Goal: Task Accomplishment & Management: Manage account settings

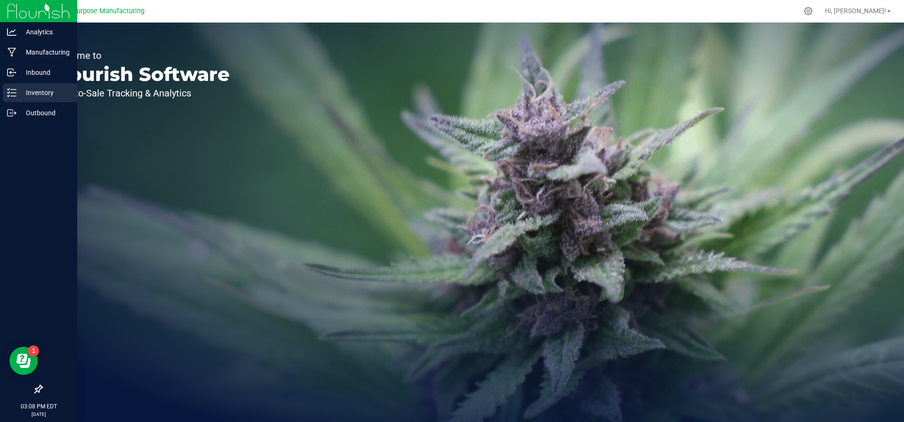
click at [14, 94] on icon at bounding box center [11, 92] width 9 height 9
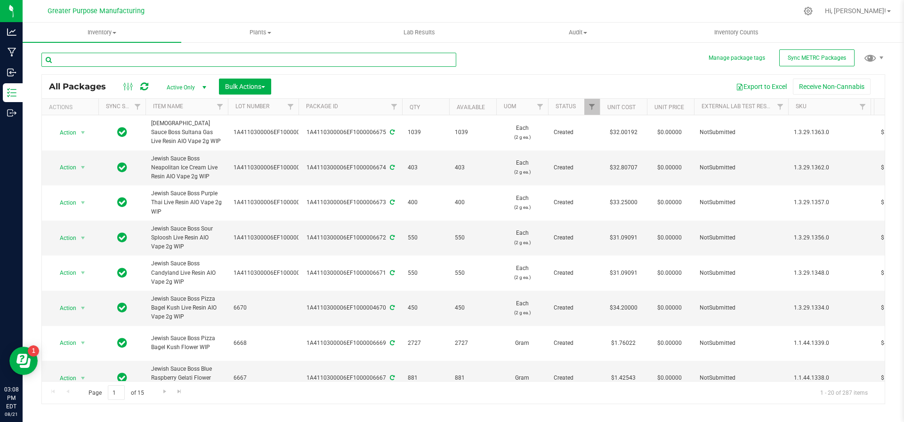
click at [118, 61] on input "text" at bounding box center [248, 60] width 415 height 14
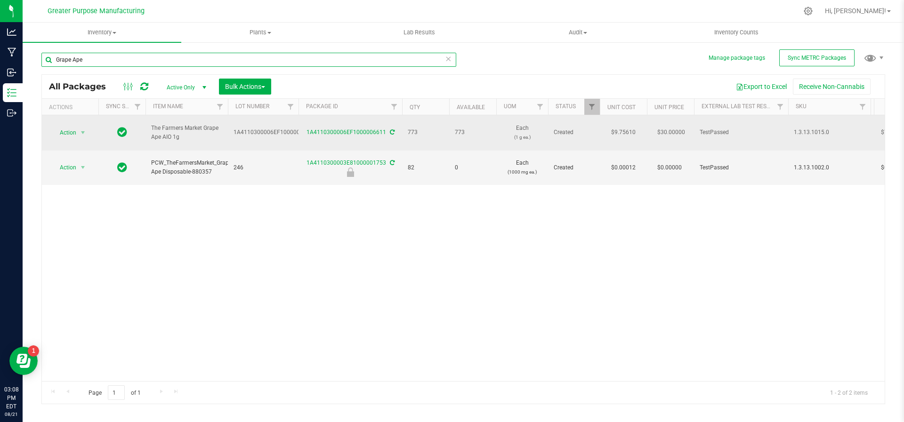
type input "Grape Ape"
click at [143, 119] on td at bounding box center [121, 132] width 47 height 35
click at [78, 129] on span "select" at bounding box center [83, 132] width 12 height 13
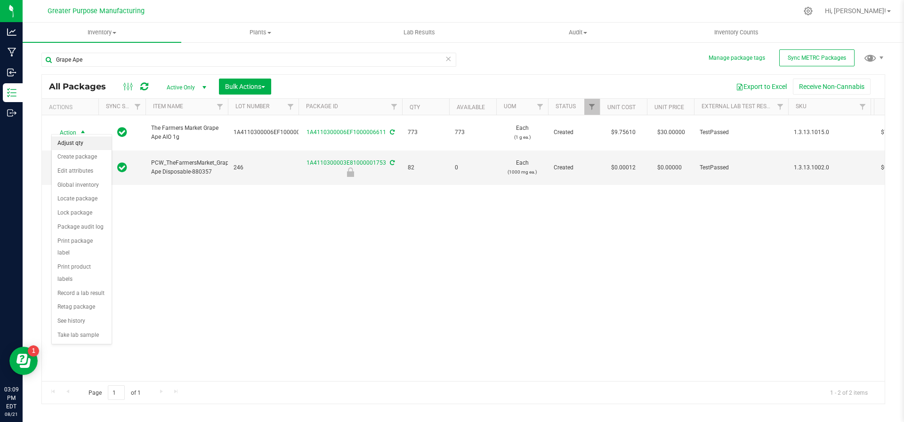
click at [73, 142] on li "Adjust qty" at bounding box center [82, 144] width 60 height 14
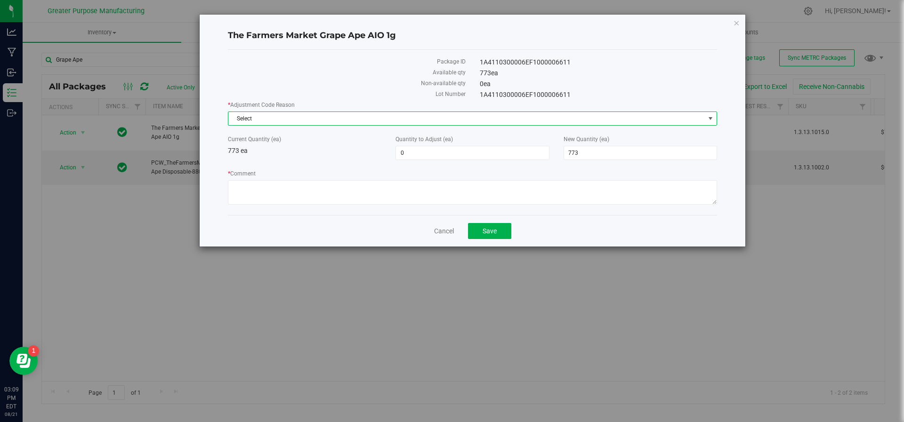
click at [293, 121] on span "Select" at bounding box center [466, 118] width 476 height 13
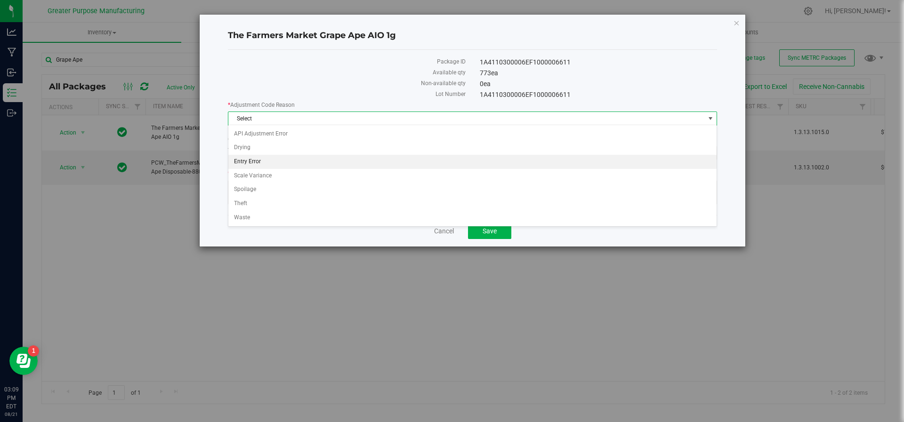
click at [265, 162] on li "Entry Error" at bounding box center [472, 162] width 489 height 14
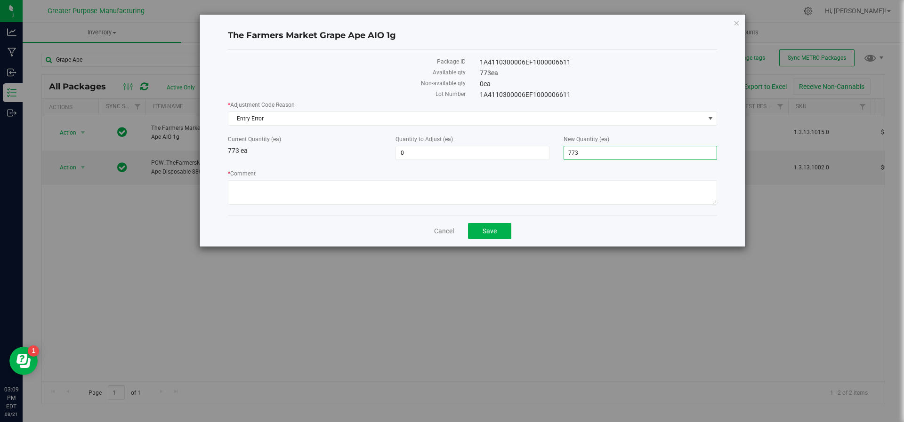
click at [595, 153] on span "773 773" at bounding box center [640, 153] width 153 height 14
type input "7"
type input "843"
type input "70"
type input "843"
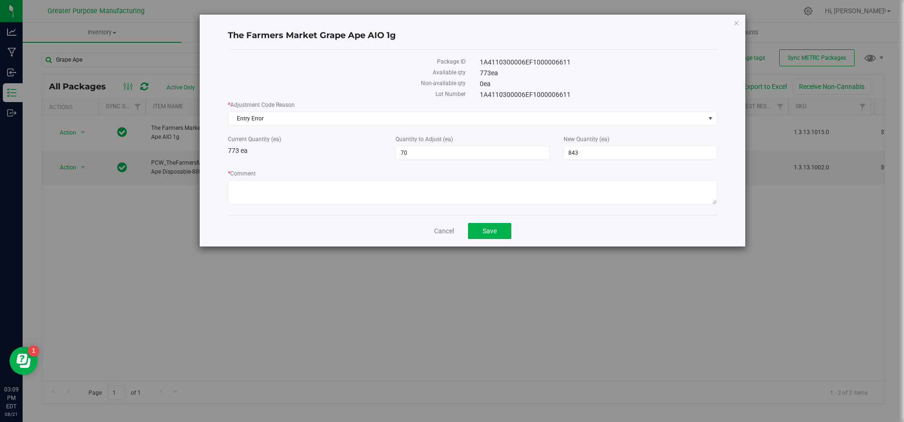
click at [504, 178] on div "* Comment" at bounding box center [472, 188] width 489 height 38
click at [495, 192] on textarea "* Comment" at bounding box center [472, 192] width 489 height 24
click at [366, 184] on textarea "* Comment" at bounding box center [472, 192] width 489 height 24
type textarea "Adjusted during final inventory count and packaging. topped off remaining vapes…"
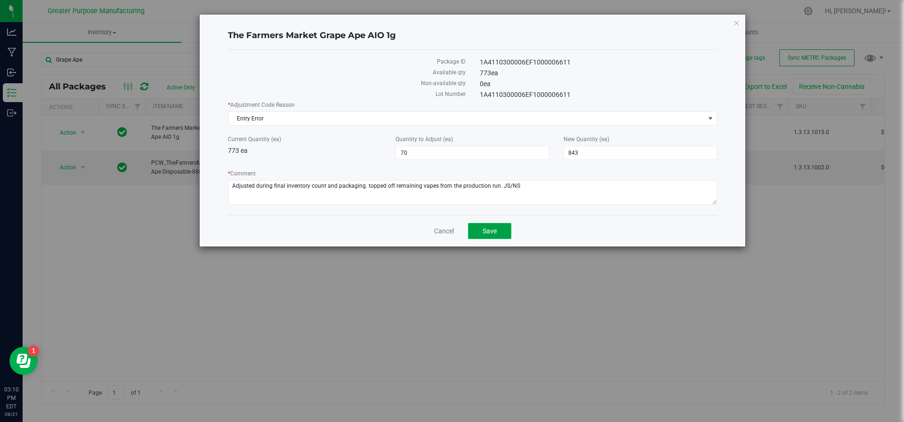
click at [485, 224] on button "Save" at bounding box center [489, 231] width 43 height 16
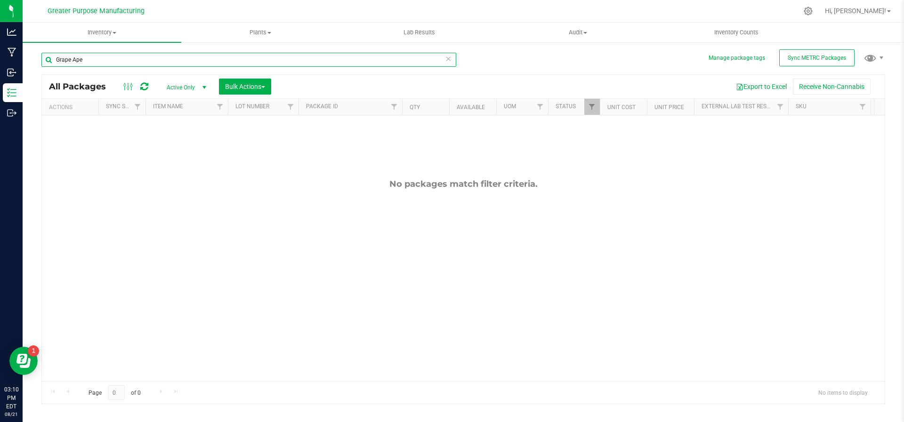
click at [152, 66] on input "Grape Ape" at bounding box center [248, 60] width 415 height 14
type input "Grape Ape"
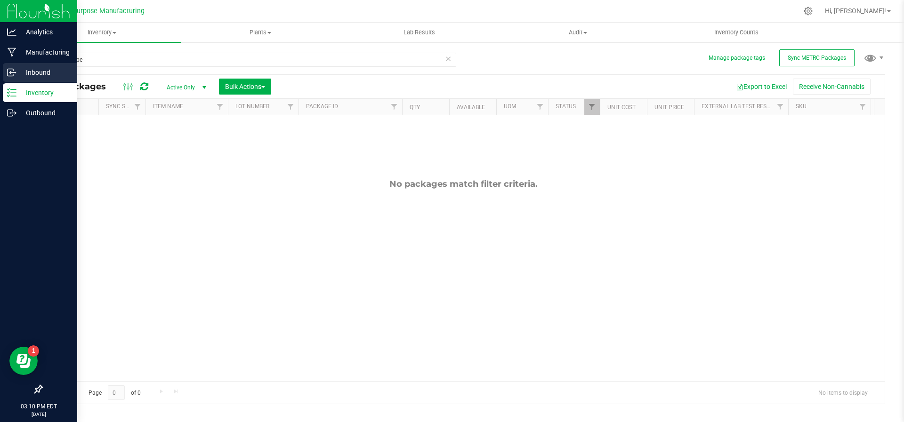
click at [27, 64] on div "Inbound" at bounding box center [40, 72] width 74 height 19
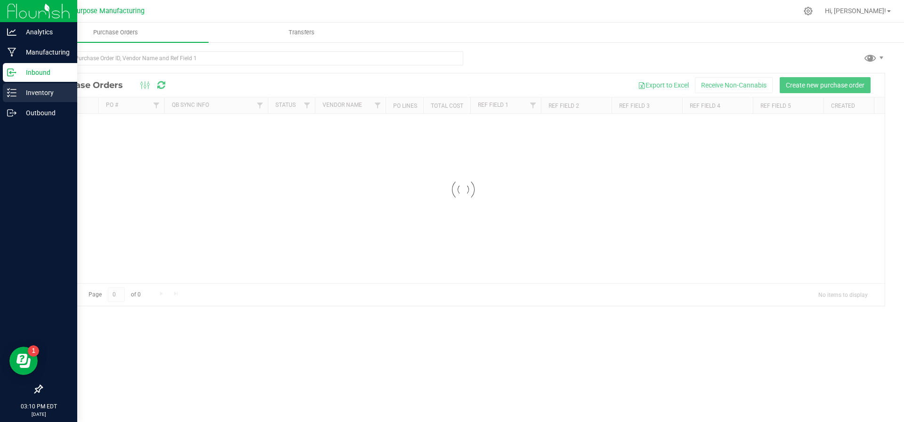
click at [21, 89] on p "Inventory" at bounding box center [44, 92] width 56 height 11
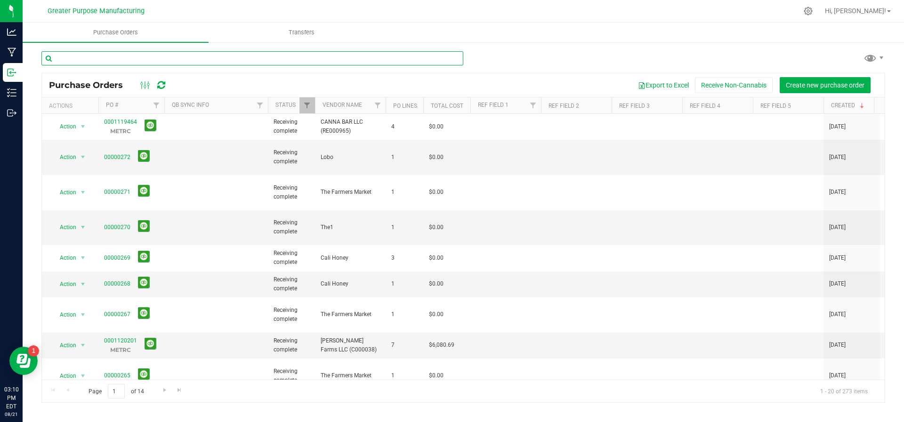
click at [162, 61] on input "text" at bounding box center [252, 58] width 422 height 14
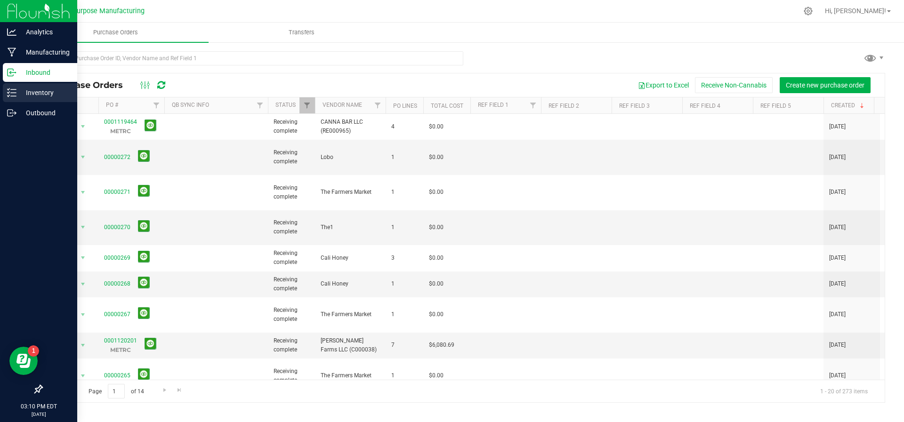
click at [19, 93] on p "Inventory" at bounding box center [44, 92] width 56 height 11
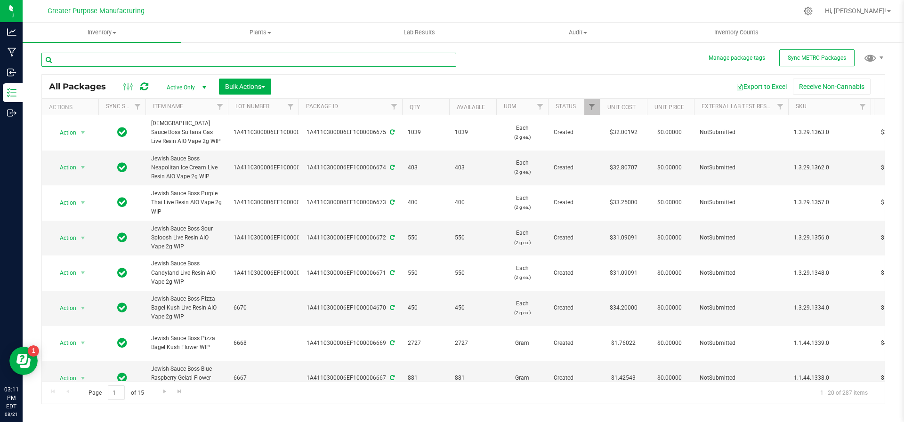
click at [141, 59] on input "text" at bounding box center [248, 60] width 415 height 14
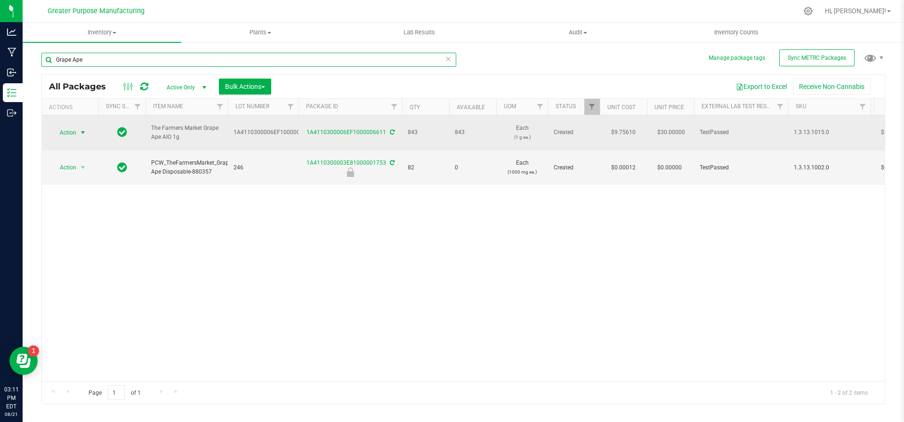
type input "Grape Ape"
click at [81, 129] on span "select" at bounding box center [83, 133] width 8 height 8
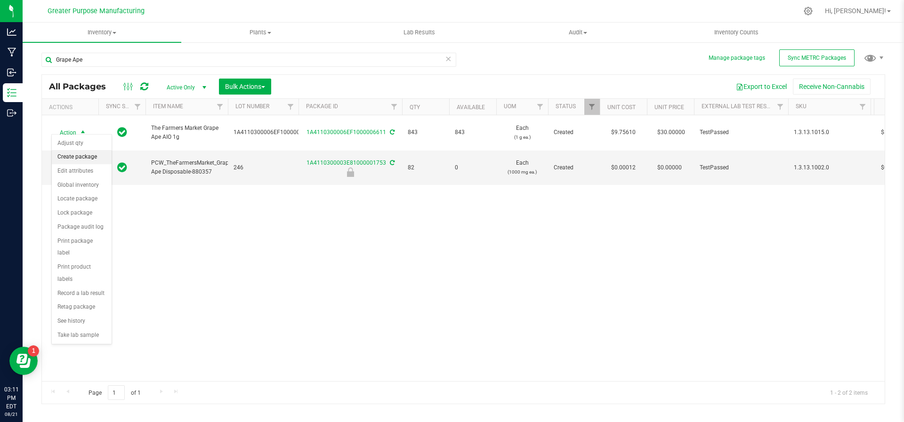
click at [72, 155] on li "Create package" at bounding box center [82, 157] width 60 height 14
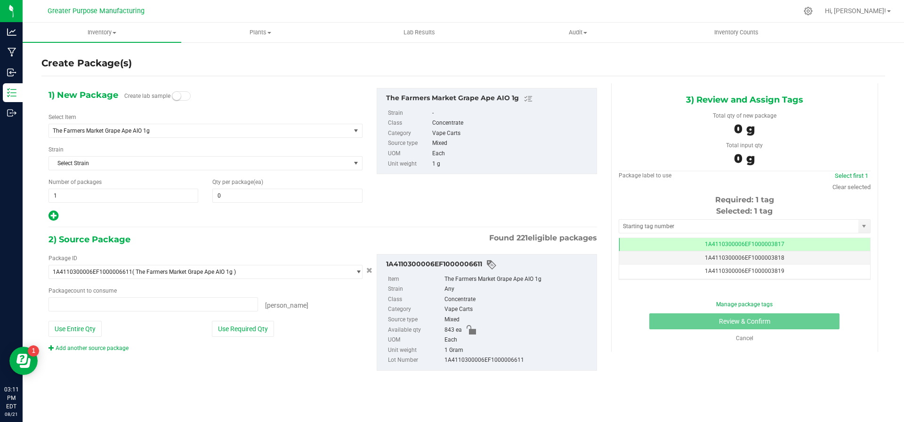
type input "0 ea"
click at [243, 194] on span at bounding box center [287, 196] width 150 height 14
type input "3"
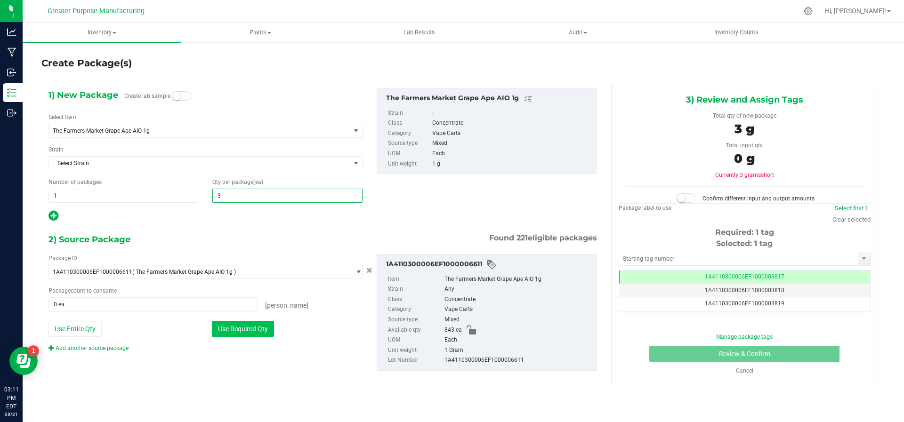
type input "3"
click at [237, 329] on button "Use Required Qty" at bounding box center [243, 329] width 62 height 16
type input "3 ea"
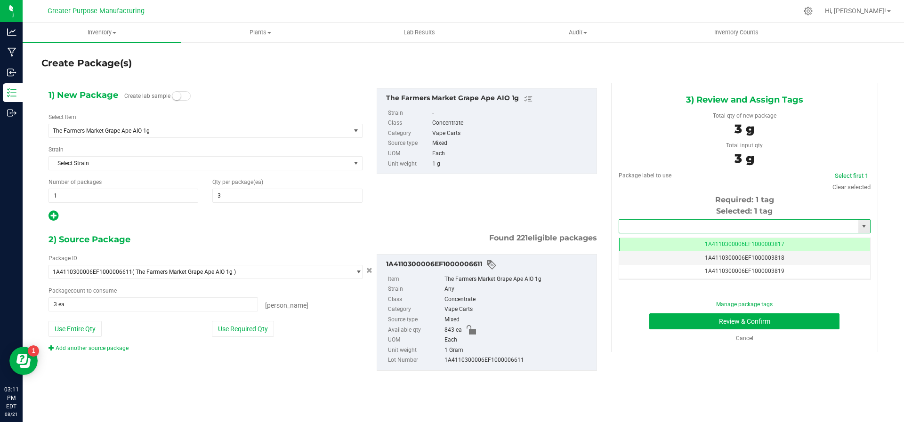
click at [700, 225] on input "text" at bounding box center [738, 226] width 239 height 13
click at [691, 243] on li "1A4110300006EF1000006686" at bounding box center [744, 241] width 251 height 14
type input "1A4110300006EF1000006686"
click at [701, 319] on button "Review & Confirm" at bounding box center [744, 322] width 190 height 16
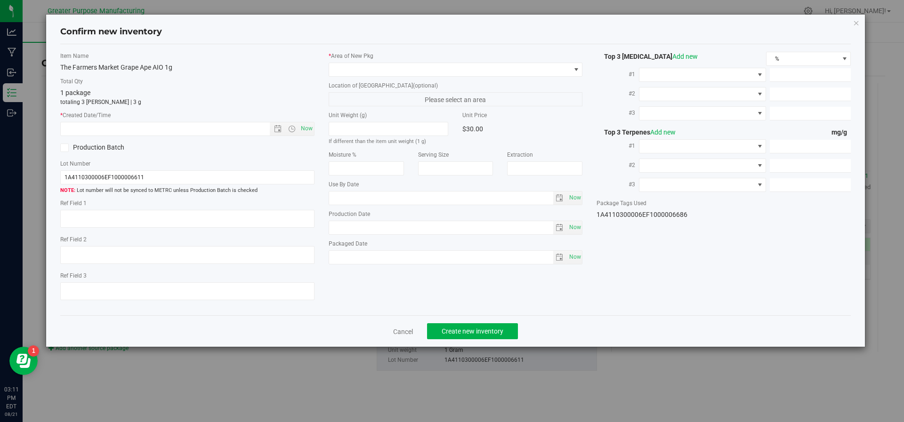
type input "2026-02-08"
type input "[DATE]"
click at [302, 131] on span "Now" at bounding box center [306, 129] width 16 height 14
type input "8/21/2025 3:11 PM"
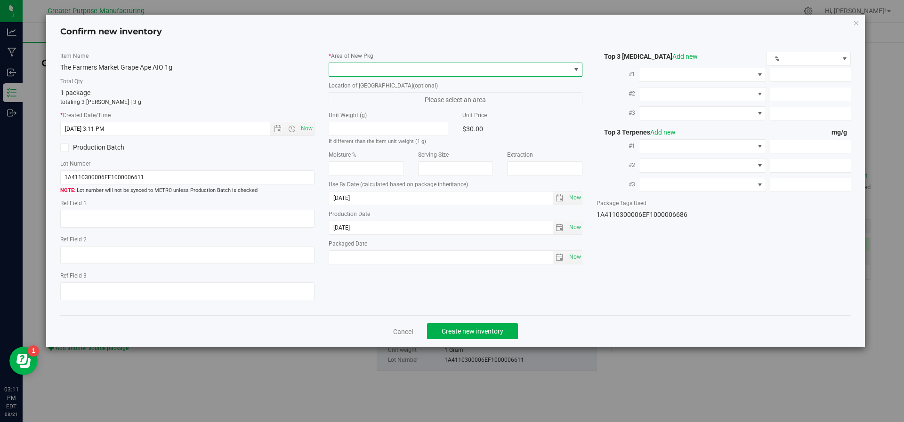
click at [398, 72] on span at bounding box center [450, 69] width 242 height 13
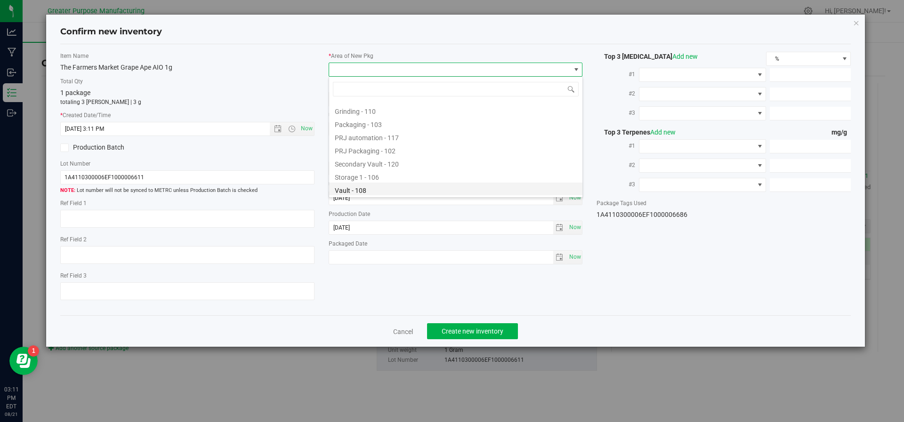
click at [374, 194] on li "Vault - 108" at bounding box center [455, 189] width 253 height 13
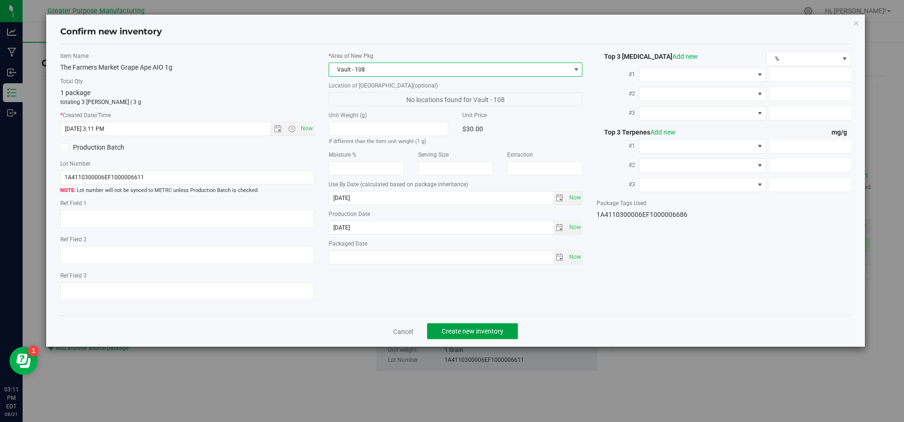
click at [454, 330] on span "Create new inventory" at bounding box center [473, 332] width 62 height 8
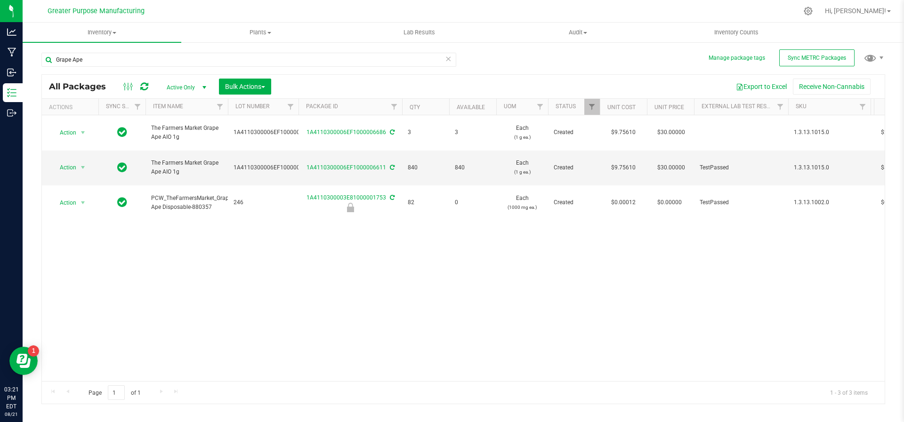
click at [251, 253] on div "Action Action Adjust qty Create package Edit attributes Global inventory Locate…" at bounding box center [463, 248] width 843 height 266
click at [212, 281] on div "Action Action Adjust qty Create package Edit attributes Global inventory Locate…" at bounding box center [463, 248] width 843 height 266
drag, startPoint x: 117, startPoint y: 60, endPoint x: 24, endPoint y: 59, distance: 92.3
click at [24, 59] on div "Manage package tags Sync METRC Packages Grape Ape All Packages Active Only Acti…" at bounding box center [463, 184] width 881 height 287
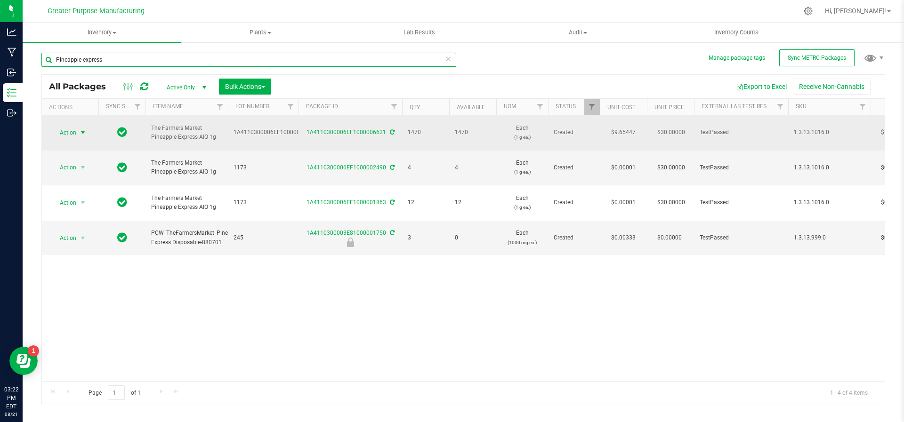
type input "Pineapple express"
click at [81, 129] on span "select" at bounding box center [83, 133] width 8 height 8
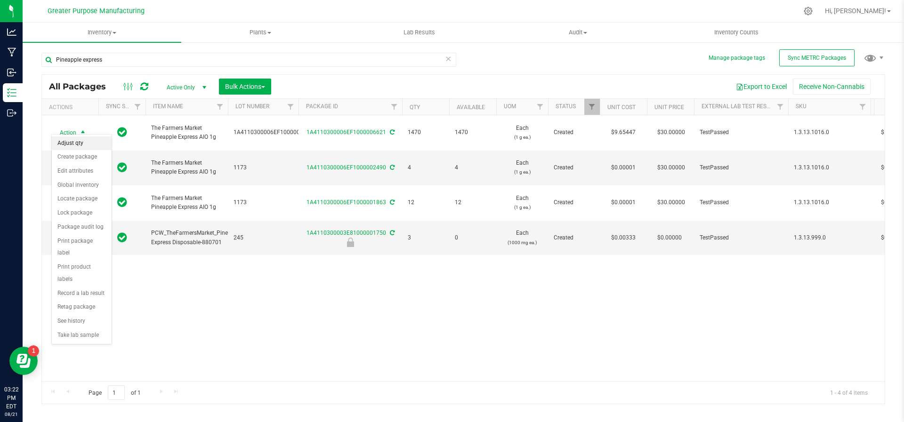
click at [79, 143] on li "Adjust qty" at bounding box center [82, 144] width 60 height 14
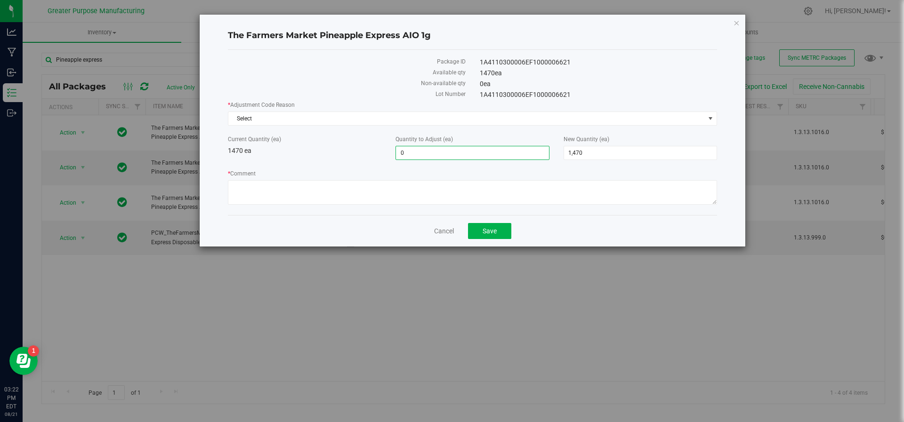
click at [408, 152] on span "0 0" at bounding box center [471, 153] width 153 height 14
type input "1"
type input "1,471"
click at [291, 121] on span "Select" at bounding box center [466, 118] width 476 height 13
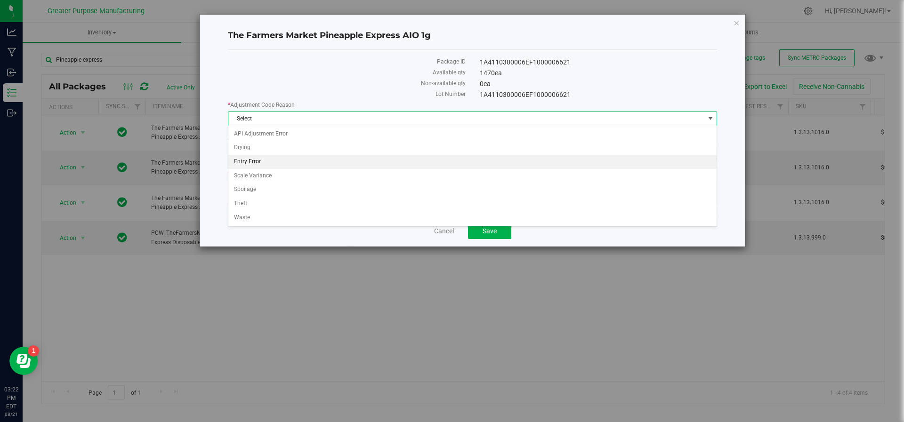
click at [273, 161] on li "Entry Error" at bounding box center [472, 162] width 489 height 14
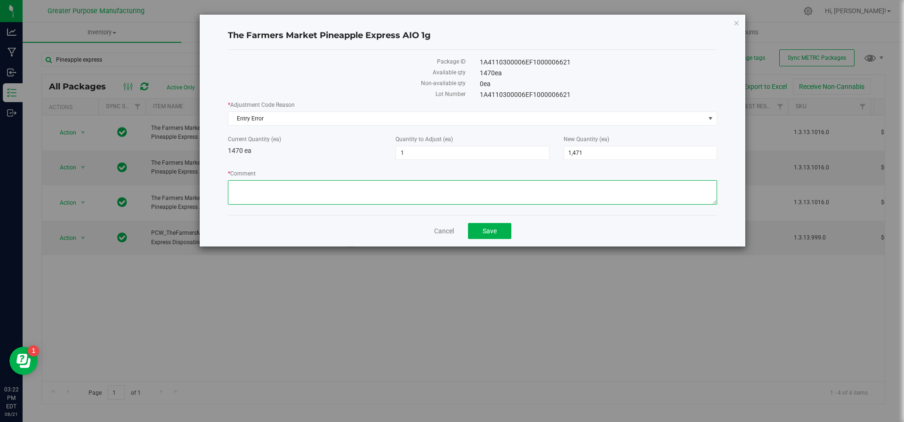
click at [267, 191] on textarea "* Comment" at bounding box center [472, 192] width 489 height 24
click at [243, 186] on textarea "* Comment" at bounding box center [472, 192] width 489 height 24
click at [235, 187] on textarea "* Comment" at bounding box center [472, 192] width 489 height 24
click at [290, 188] on textarea "* Comment" at bounding box center [472, 192] width 489 height 24
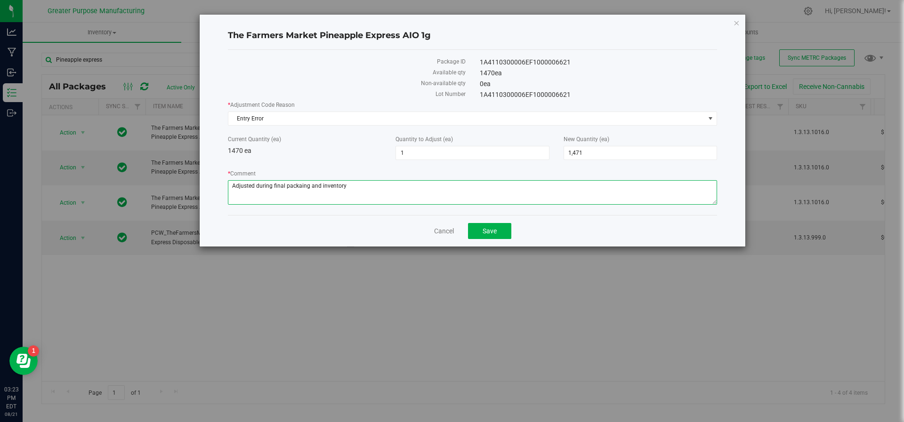
click at [298, 185] on textarea "* Comment" at bounding box center [472, 192] width 489 height 24
click at [350, 194] on textarea "* Comment" at bounding box center [472, 192] width 489 height 24
click at [304, 185] on textarea "* Comment" at bounding box center [472, 192] width 489 height 24
click at [348, 181] on textarea "* Comment" at bounding box center [472, 192] width 489 height 24
type textarea "Adjusted during final packaging and inventory count. JS/NS 08/21/25"
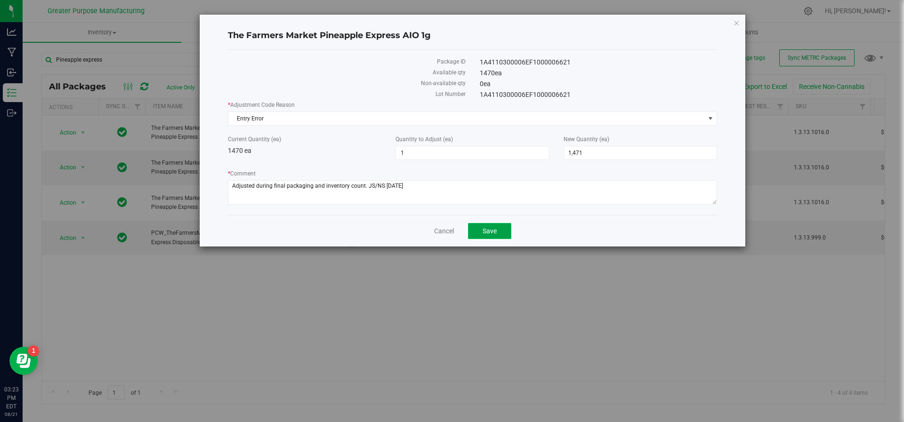
click at [497, 225] on button "Save" at bounding box center [489, 231] width 43 height 16
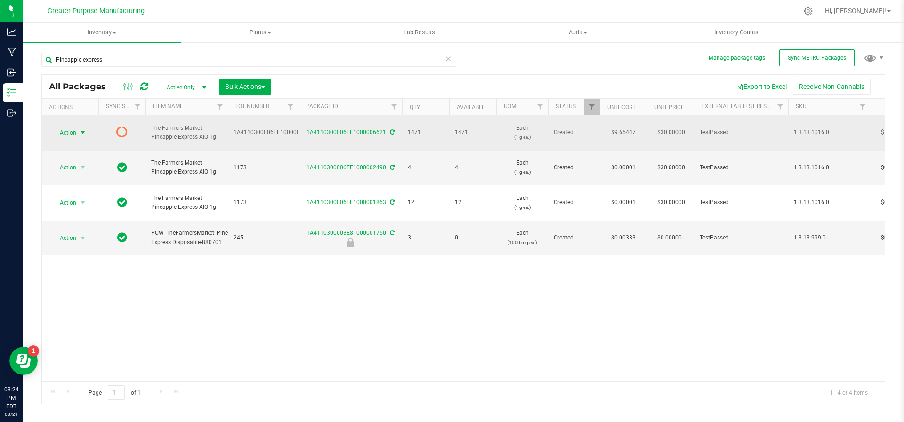
click at [82, 129] on span "select" at bounding box center [83, 133] width 8 height 8
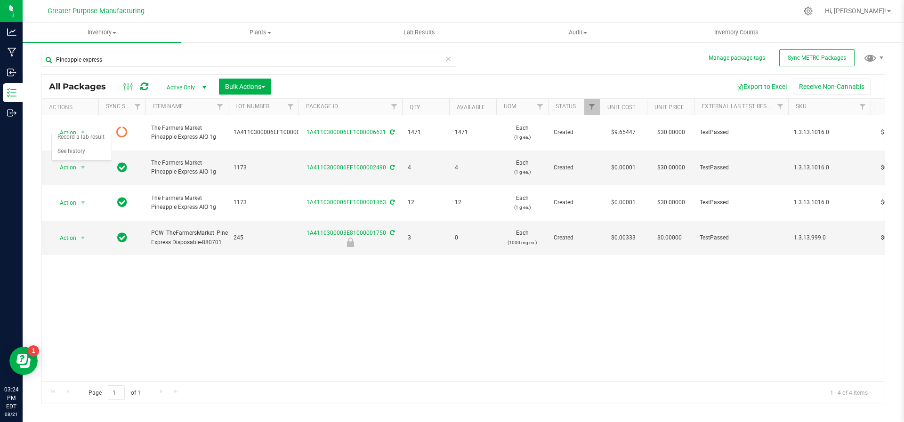
click at [156, 257] on div "Action Action Edit attributes Global inventory Lock package Package audit log P…" at bounding box center [463, 248] width 843 height 266
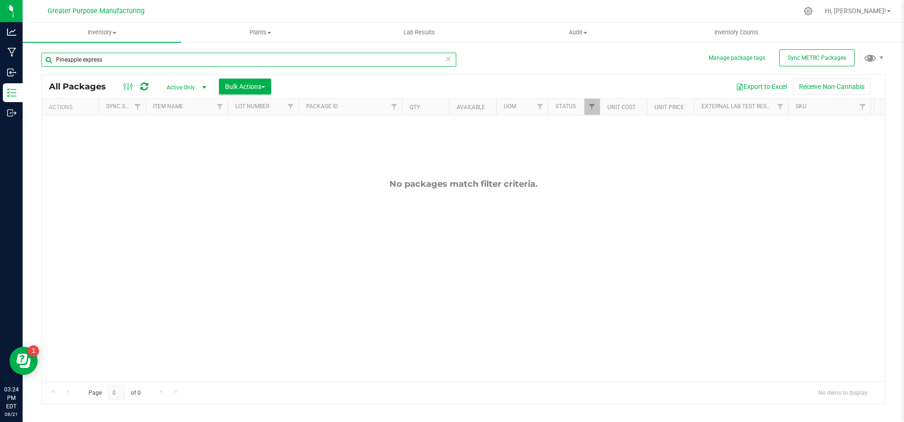
click at [129, 62] on input "Pineapple express" at bounding box center [248, 60] width 415 height 14
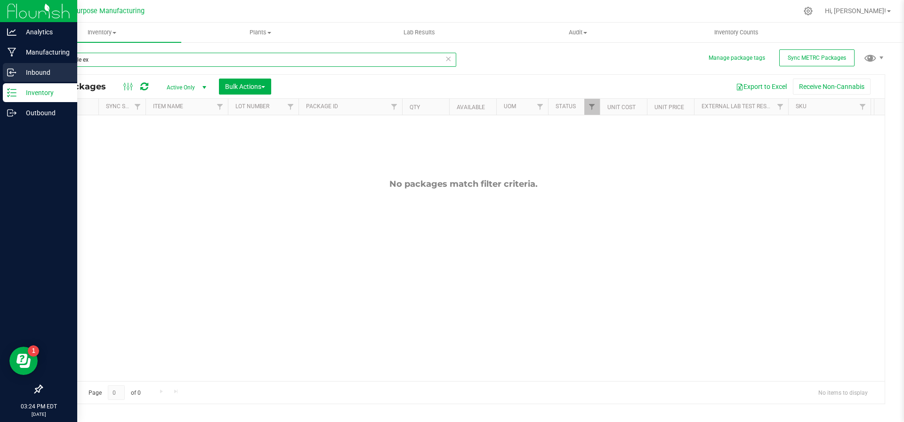
type input "Pineapple ex"
click at [6, 72] on div "Inbound" at bounding box center [40, 72] width 74 height 19
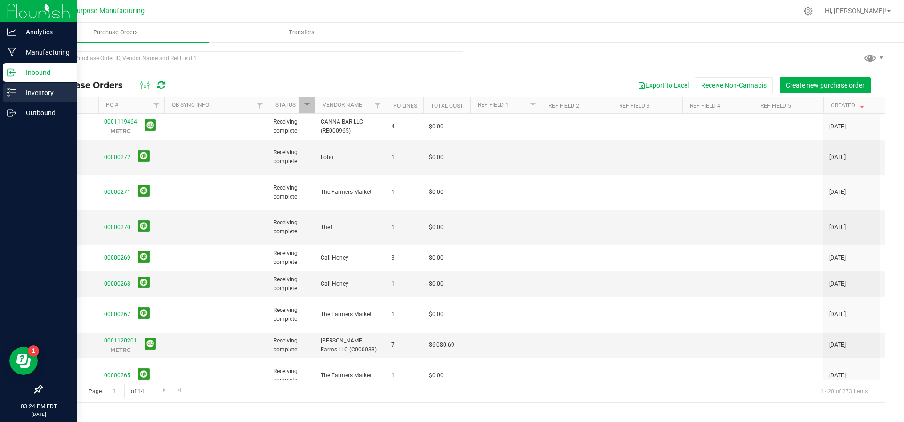
click at [24, 99] on div "Inventory" at bounding box center [40, 92] width 74 height 19
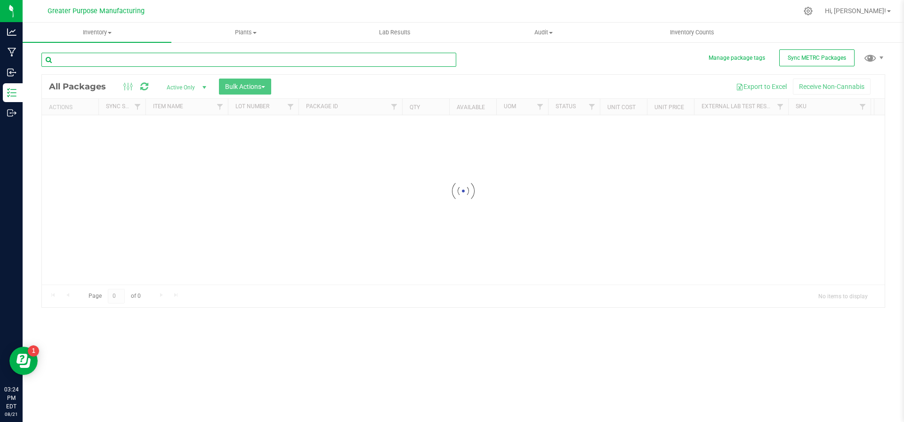
click at [131, 66] on input "text" at bounding box center [248, 60] width 415 height 14
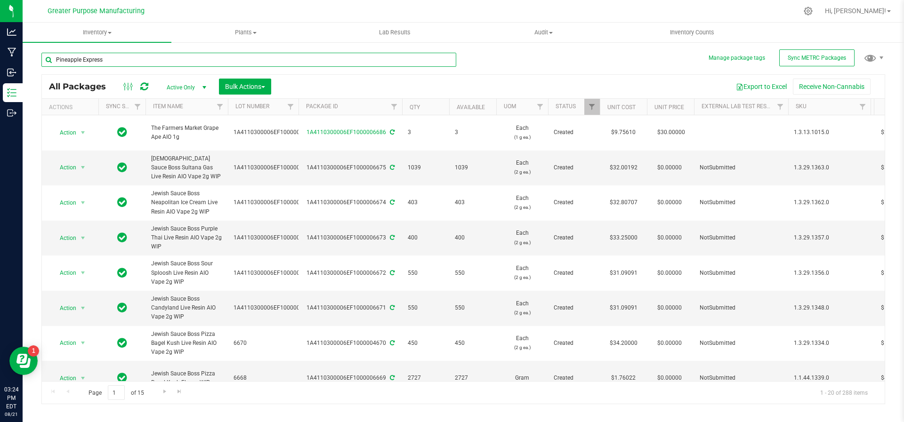
type input "Pineapple Express"
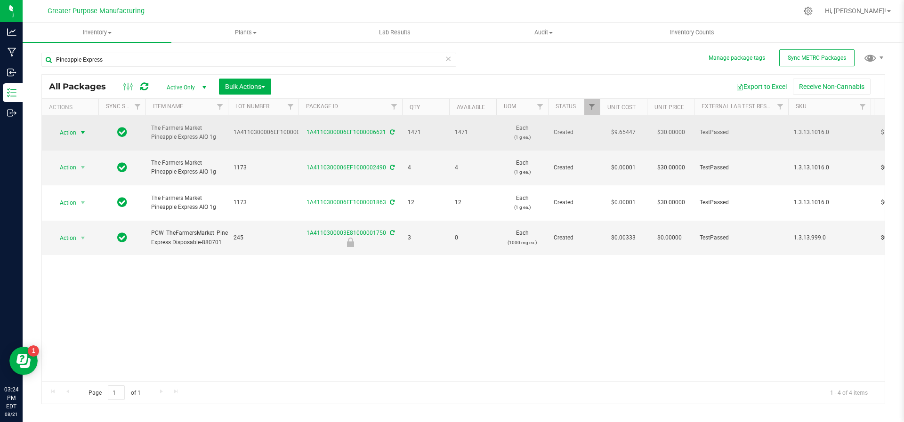
click at [81, 129] on span "select" at bounding box center [83, 133] width 8 height 8
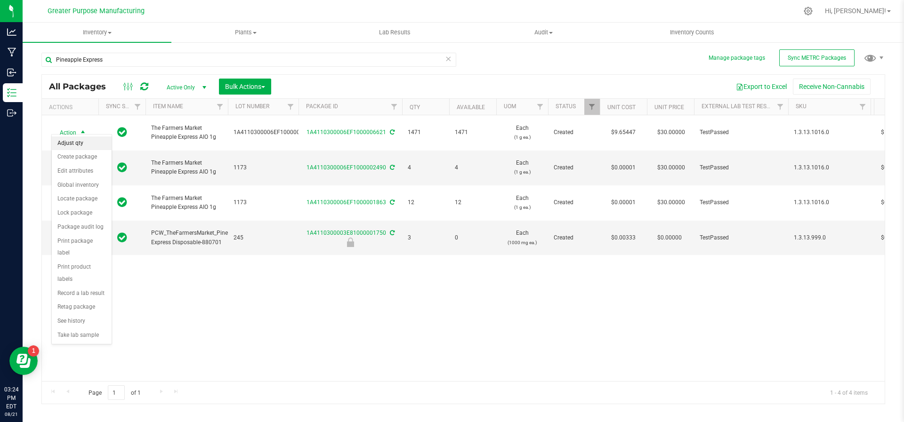
click at [78, 140] on li "Adjust qty" at bounding box center [82, 144] width 60 height 14
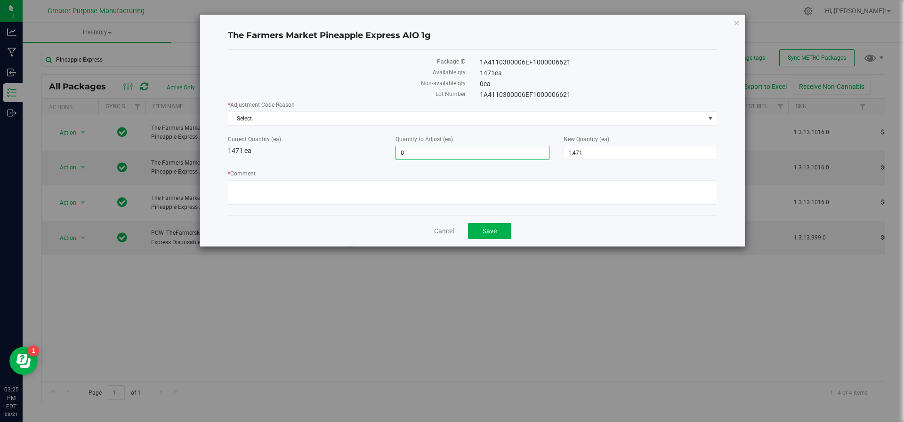
click at [424, 152] on span "0 0" at bounding box center [471, 153] width 153 height 14
click at [733, 23] on icon "button" at bounding box center [736, 22] width 7 height 11
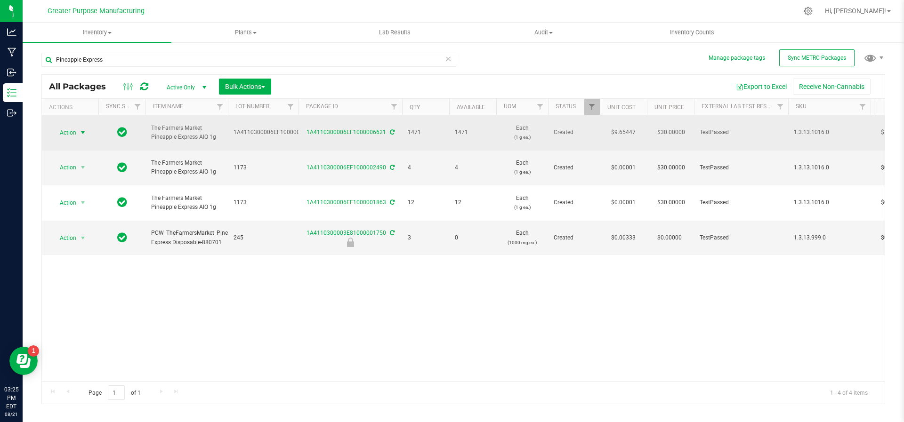
click at [85, 129] on span "select" at bounding box center [83, 133] width 8 height 8
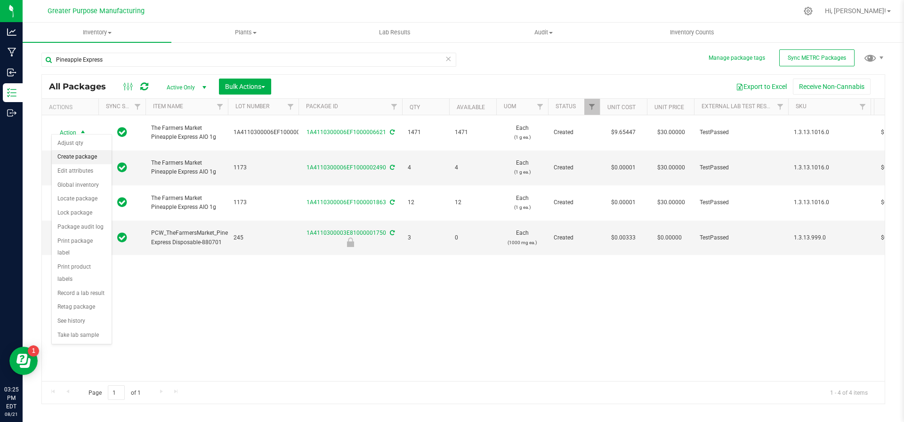
click at [79, 161] on li "Create package" at bounding box center [82, 157] width 60 height 14
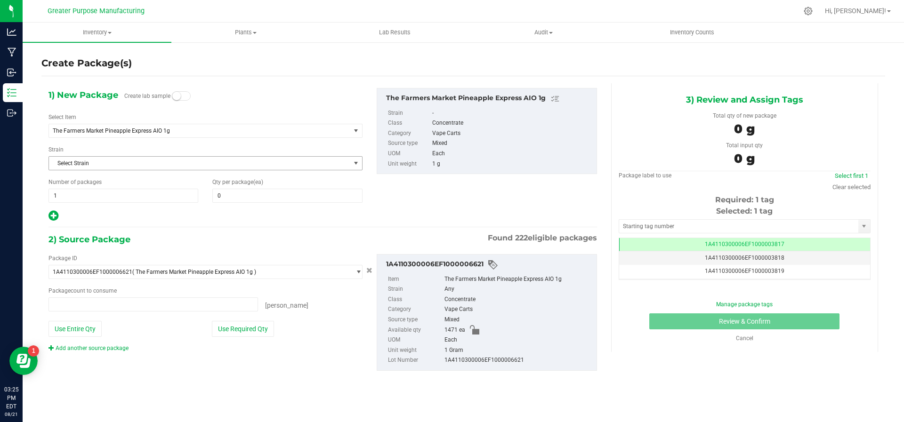
type input "0 ea"
click at [322, 189] on span at bounding box center [287, 196] width 150 height 14
type input "7"
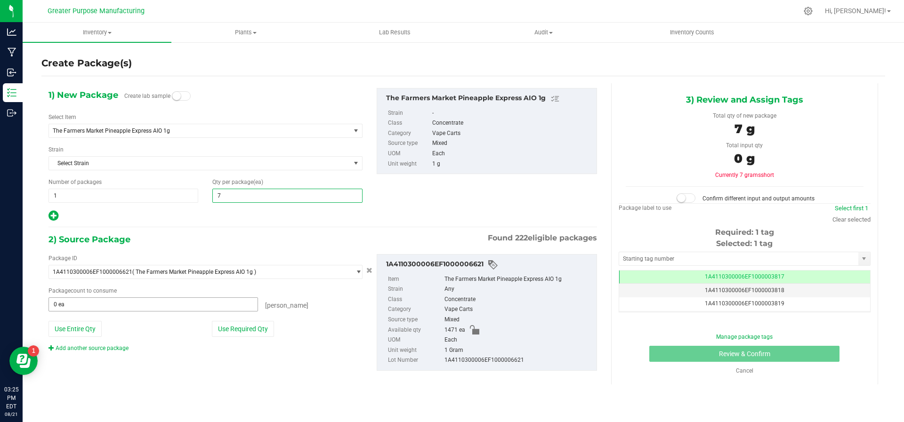
type input "7"
click at [156, 301] on span at bounding box center [153, 305] width 210 height 14
type input "7"
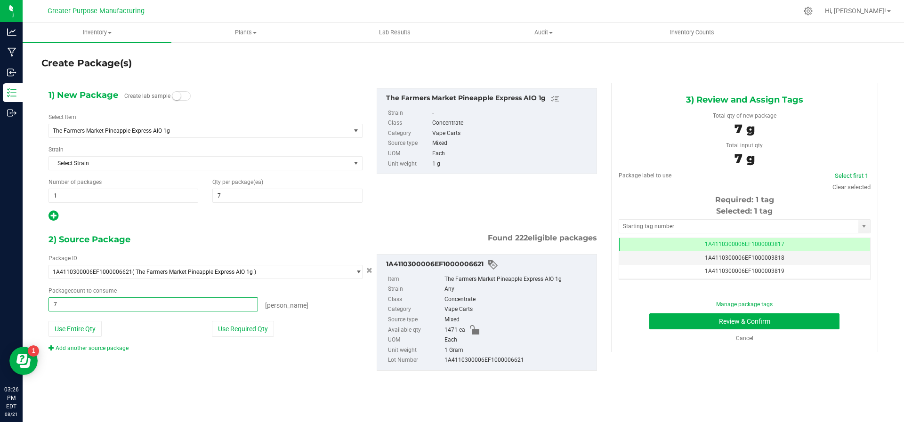
type input "7 ea"
click at [178, 369] on div "Package ID 1A4110300006EF1000006621 ( The Farmers Market Pineapple Express AIO …" at bounding box center [322, 313] width 563 height 132
click at [741, 224] on input "text" at bounding box center [738, 226] width 239 height 13
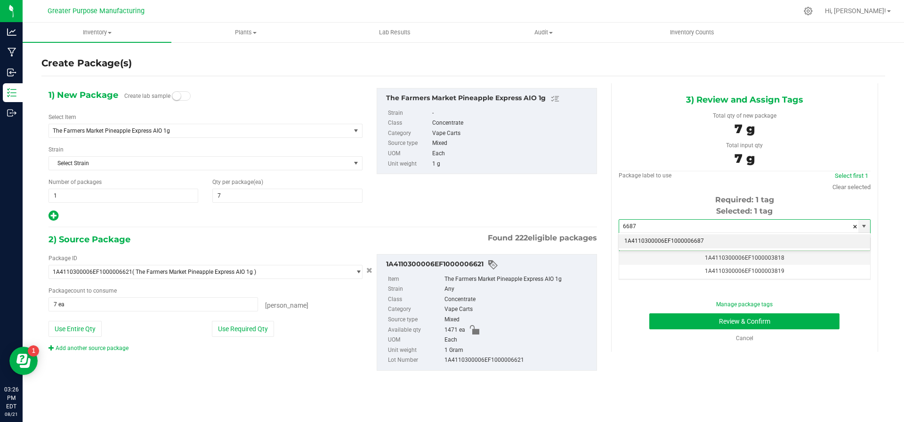
click at [717, 242] on li "1A4110300006EF1000006687" at bounding box center [744, 241] width 251 height 14
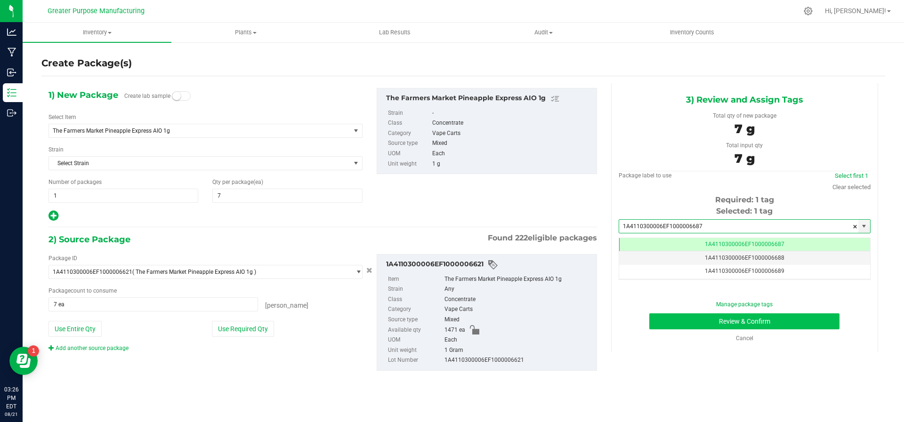
type input "1A4110300006EF1000006687"
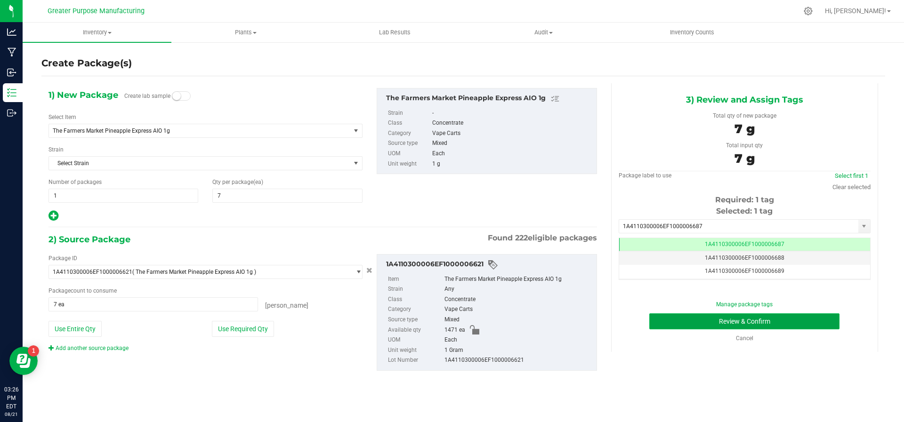
click at [689, 320] on button "Review & Confirm" at bounding box center [744, 322] width 190 height 16
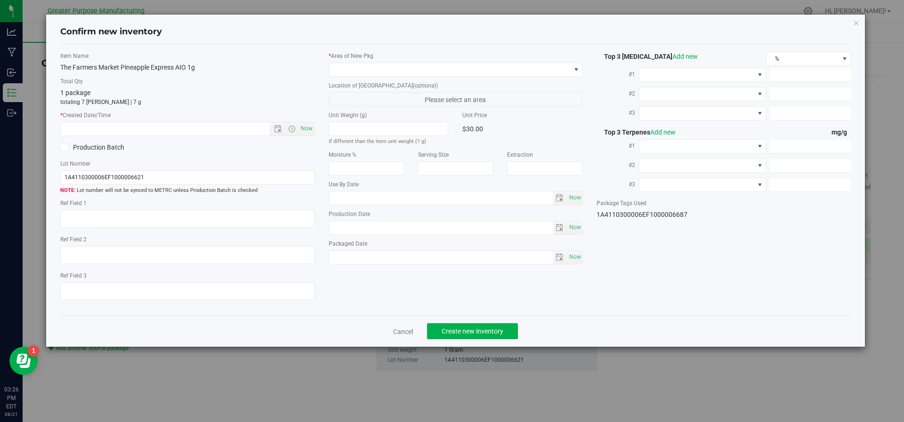
type input "[DATE]"
click at [310, 129] on span "Now" at bounding box center [306, 129] width 16 height 14
type input "[DATE] 3:26 PM"
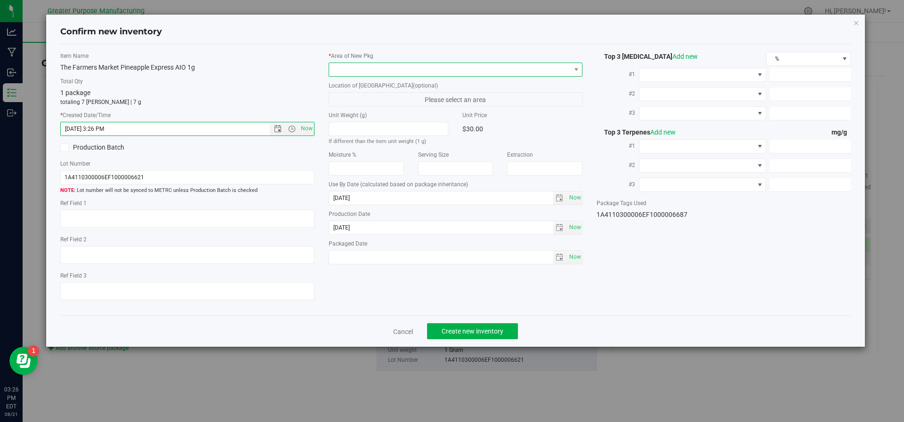
click at [372, 71] on span at bounding box center [450, 69] width 242 height 13
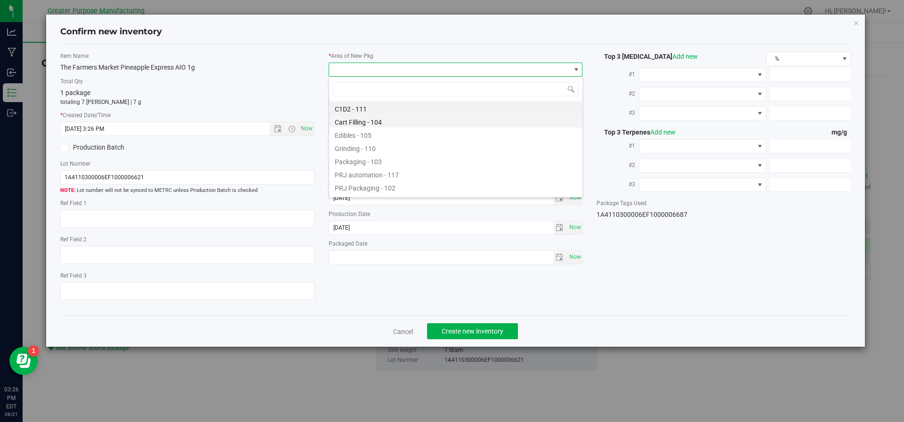
scroll to position [37, 0]
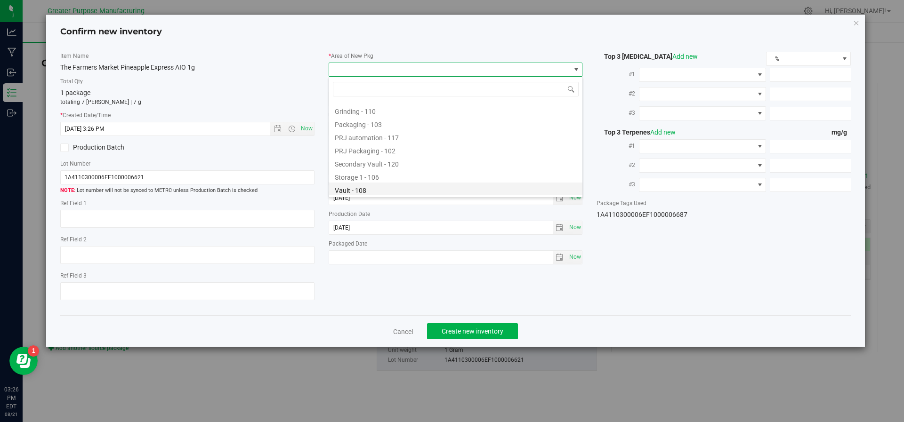
click at [357, 190] on li "Vault - 108" at bounding box center [455, 189] width 253 height 13
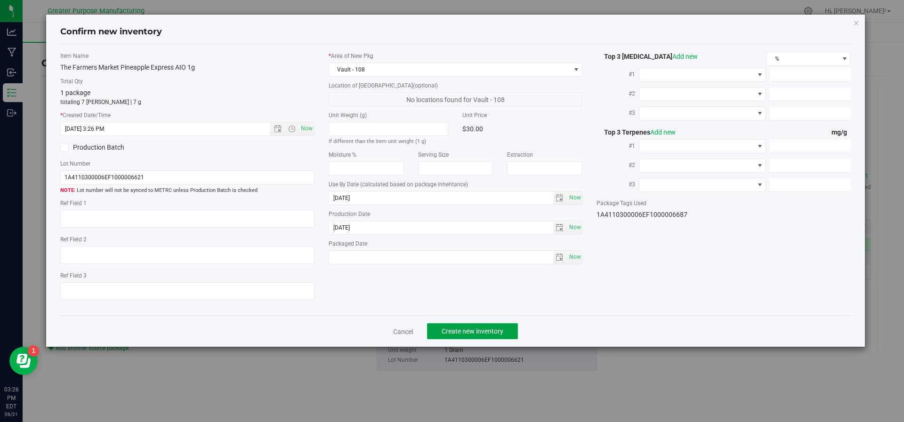
click at [473, 332] on span "Create new inventory" at bounding box center [473, 332] width 62 height 8
